Goal: Task Accomplishment & Management: Manage account settings

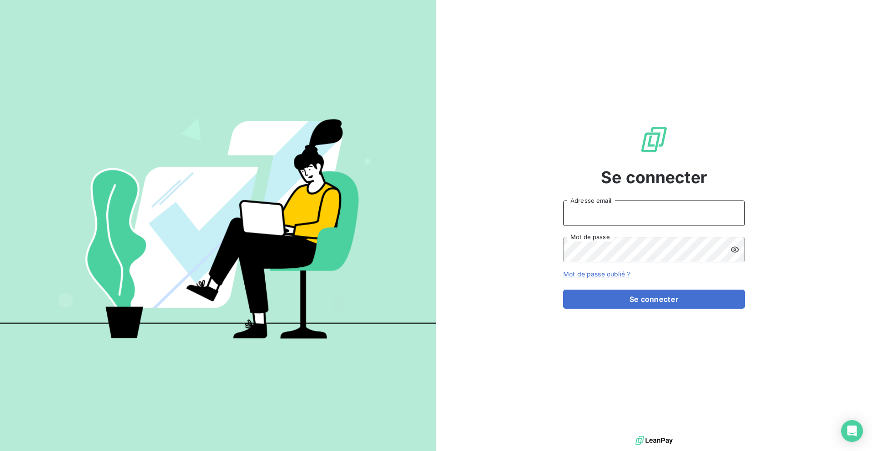
click at [597, 212] on input "Adresse email" at bounding box center [654, 212] width 182 height 25
type input "[PERSON_NAME][EMAIL_ADDRESS][DOMAIN_NAME]"
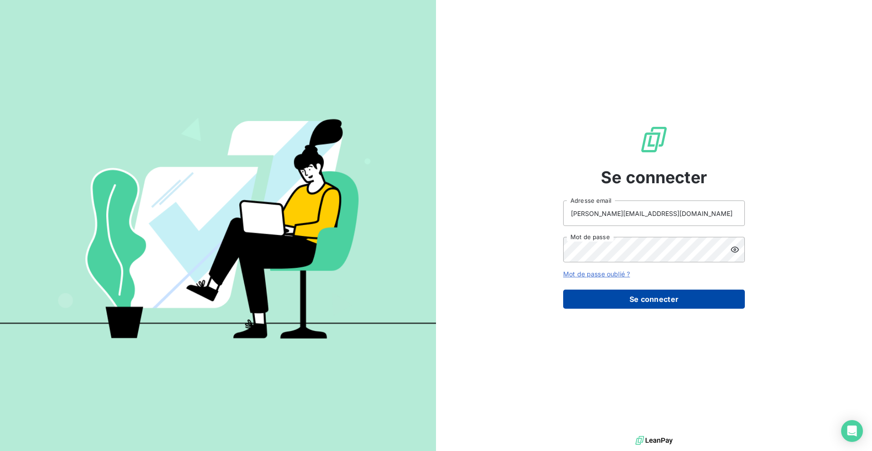
click at [627, 298] on button "Se connecter" at bounding box center [654, 298] width 182 height 19
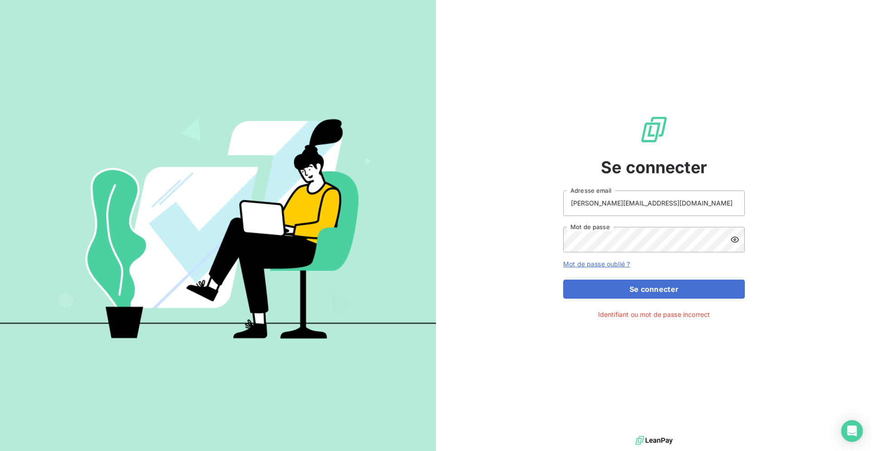
click at [658, 317] on span "Identifiant ou mot de passe incorrect" at bounding box center [654, 314] width 112 height 10
copy span "Identifiant ou mot de passe incorrect"
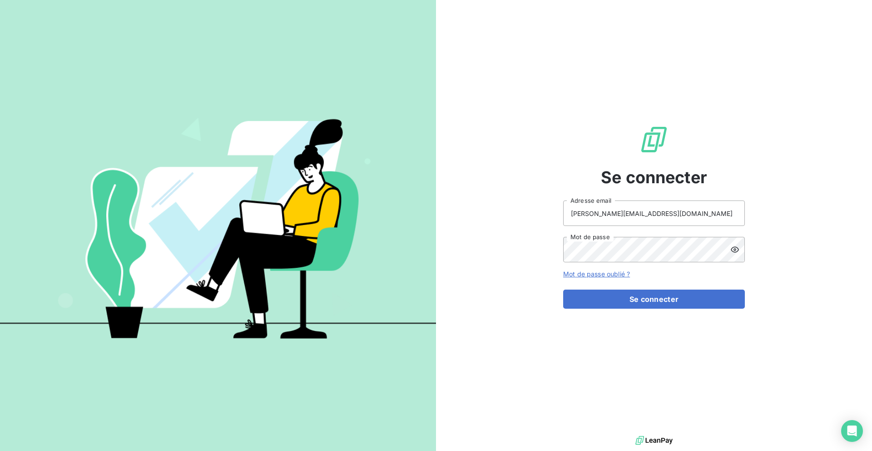
click at [571, 80] on div "Se connecter [PERSON_NAME][EMAIL_ADDRESS][DOMAIN_NAME] Adresse email Mot de pas…" at bounding box center [654, 216] width 182 height 433
